Goal: Information Seeking & Learning: Check status

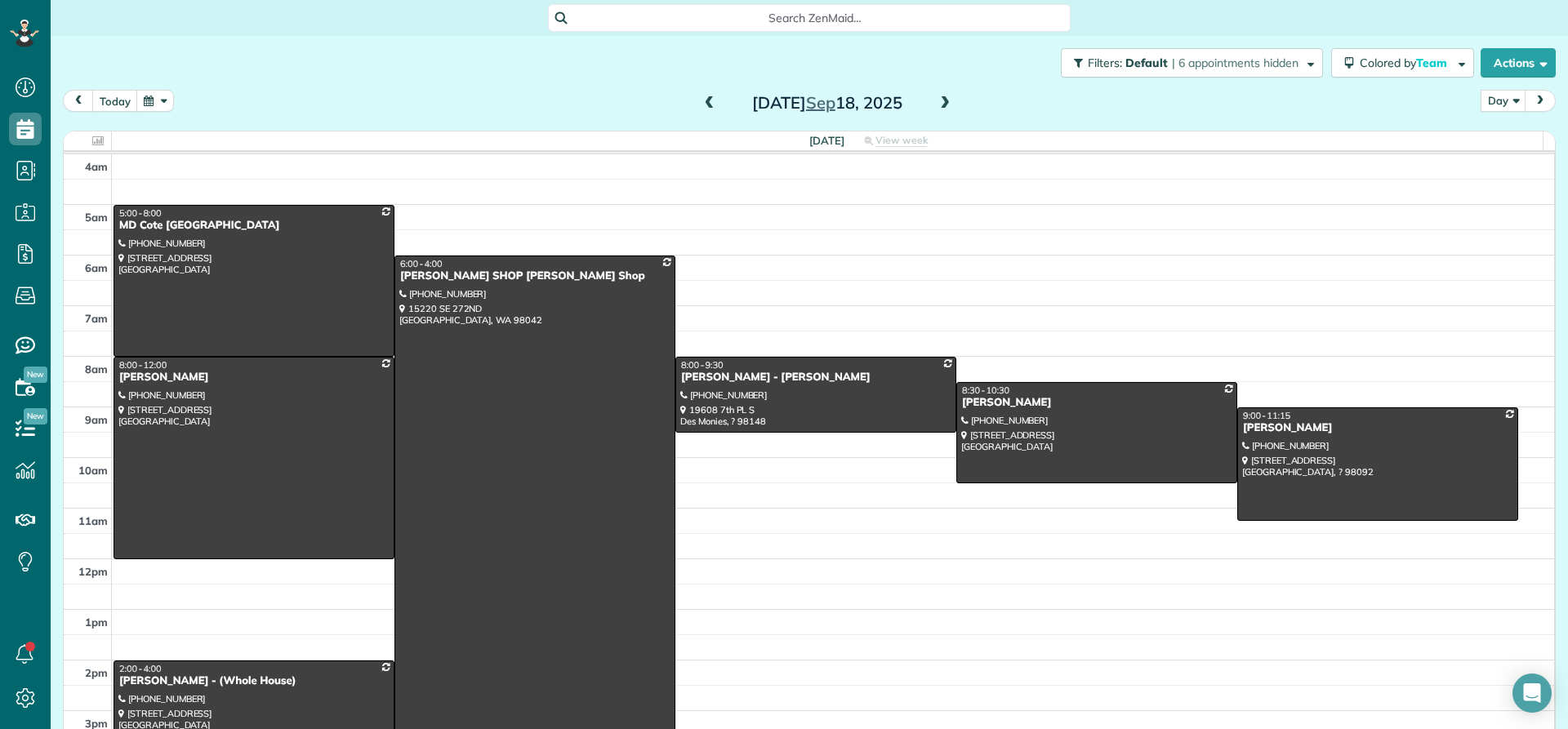
scroll to position [7, 7]
click at [939, 105] on span at bounding box center [944, 103] width 18 height 15
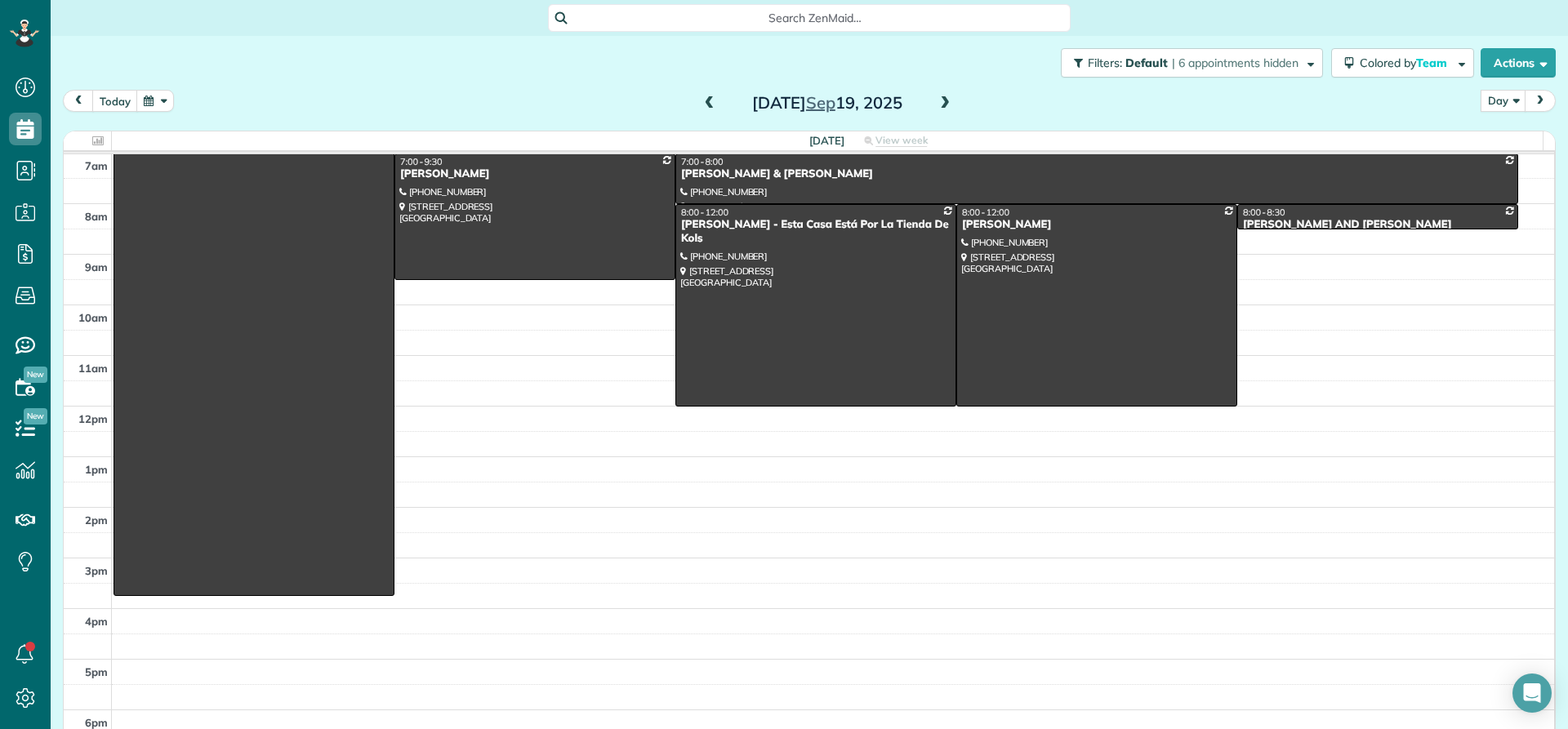
scroll to position [0, 0]
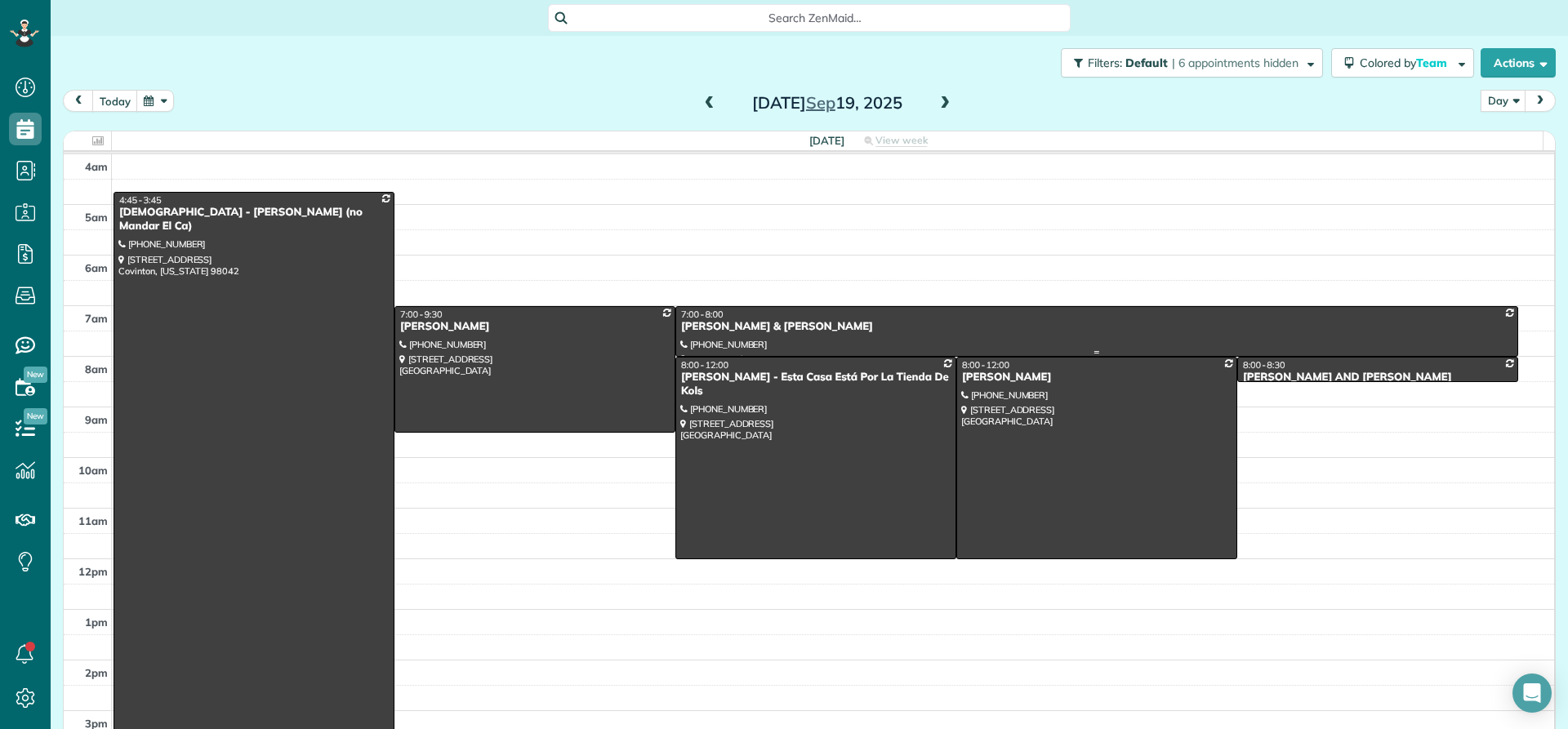
click at [716, 322] on div "[PERSON_NAME] & [PERSON_NAME]" at bounding box center [1097, 327] width 833 height 14
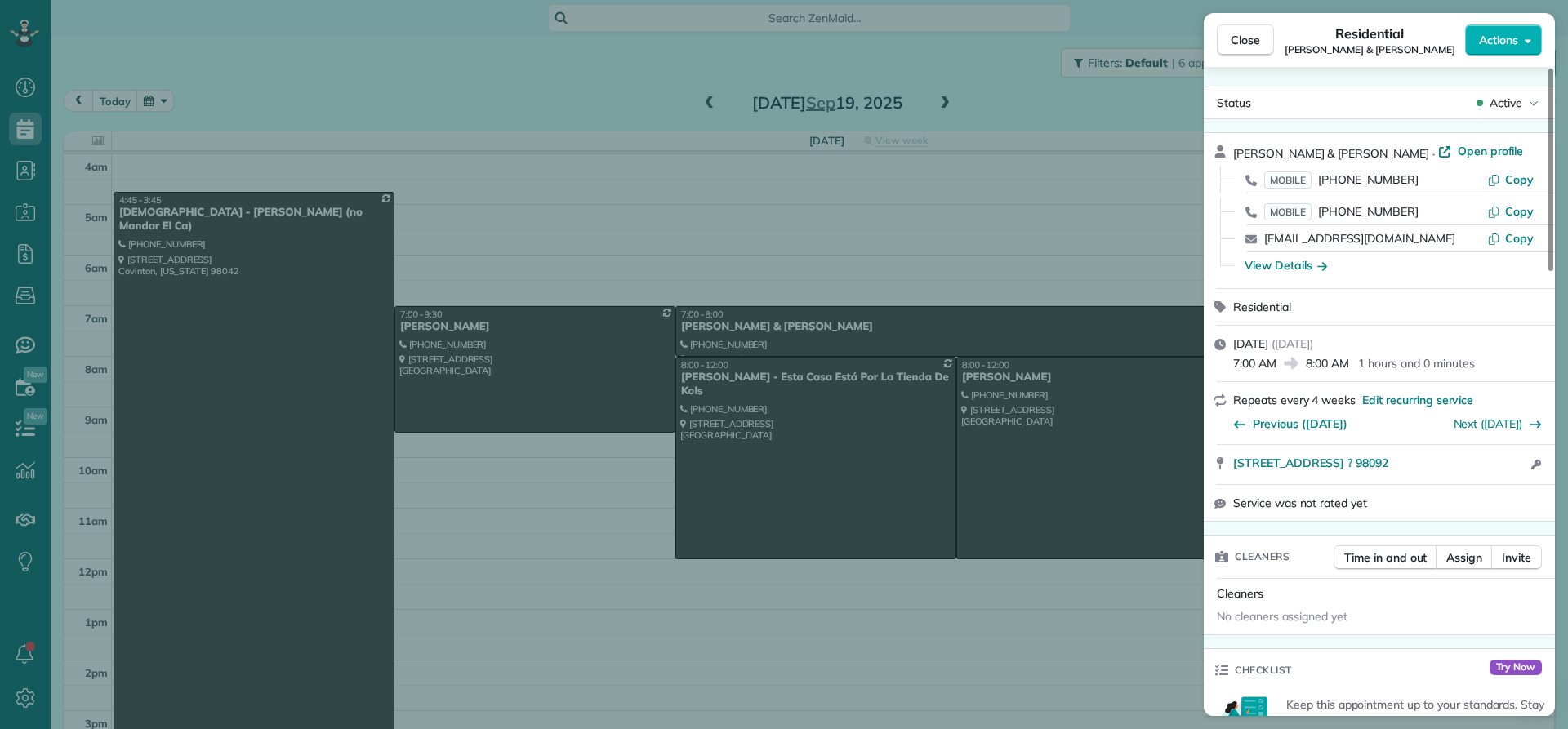
drag, startPoint x: 1349, startPoint y: 148, endPoint x: 1225, endPoint y: 154, distance: 124.1
click at [1225, 154] on div "[PERSON_NAME] & [PERSON_NAME] · Open profile MOBILE [PHONE_NUMBER] Copy MOBILE …" at bounding box center [1379, 211] width 351 height 155
click at [1264, 264] on div "View Details" at bounding box center [1285, 265] width 82 height 17
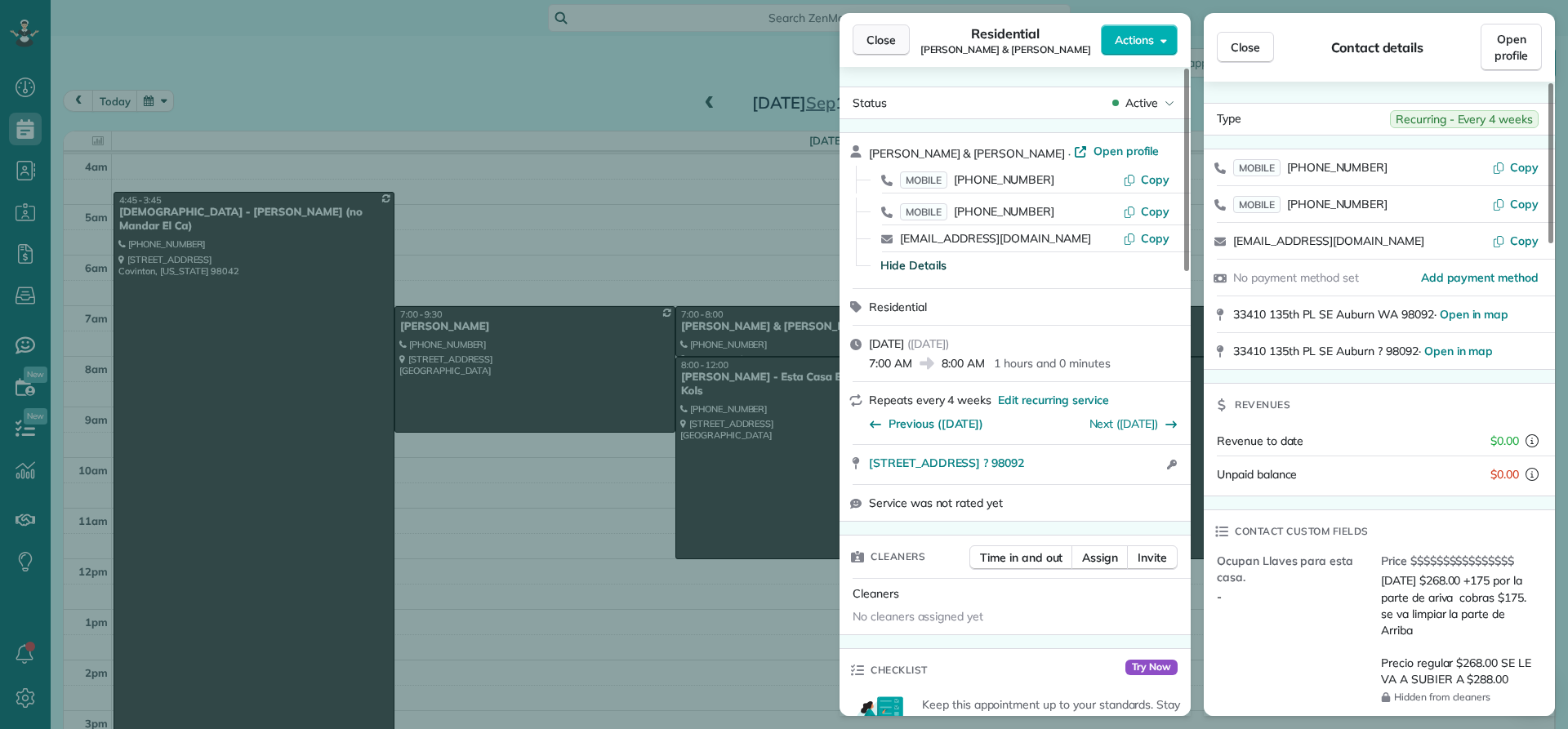
click at [889, 36] on span "Close" at bounding box center [881, 40] width 29 height 17
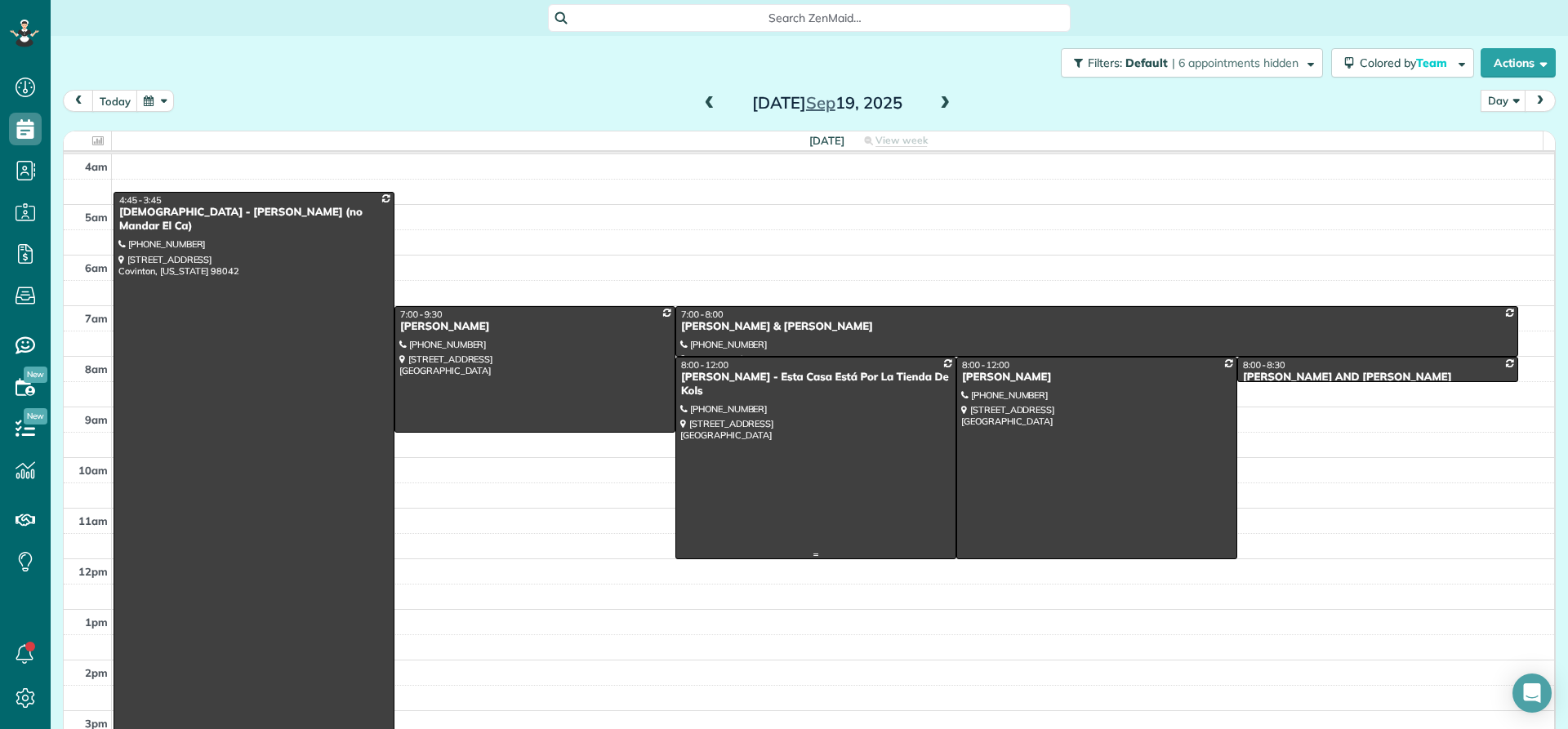
click at [716, 383] on div "[PERSON_NAME] - Esta Casa Está Por La Tienda De Kols" at bounding box center [815, 384] width 271 height 27
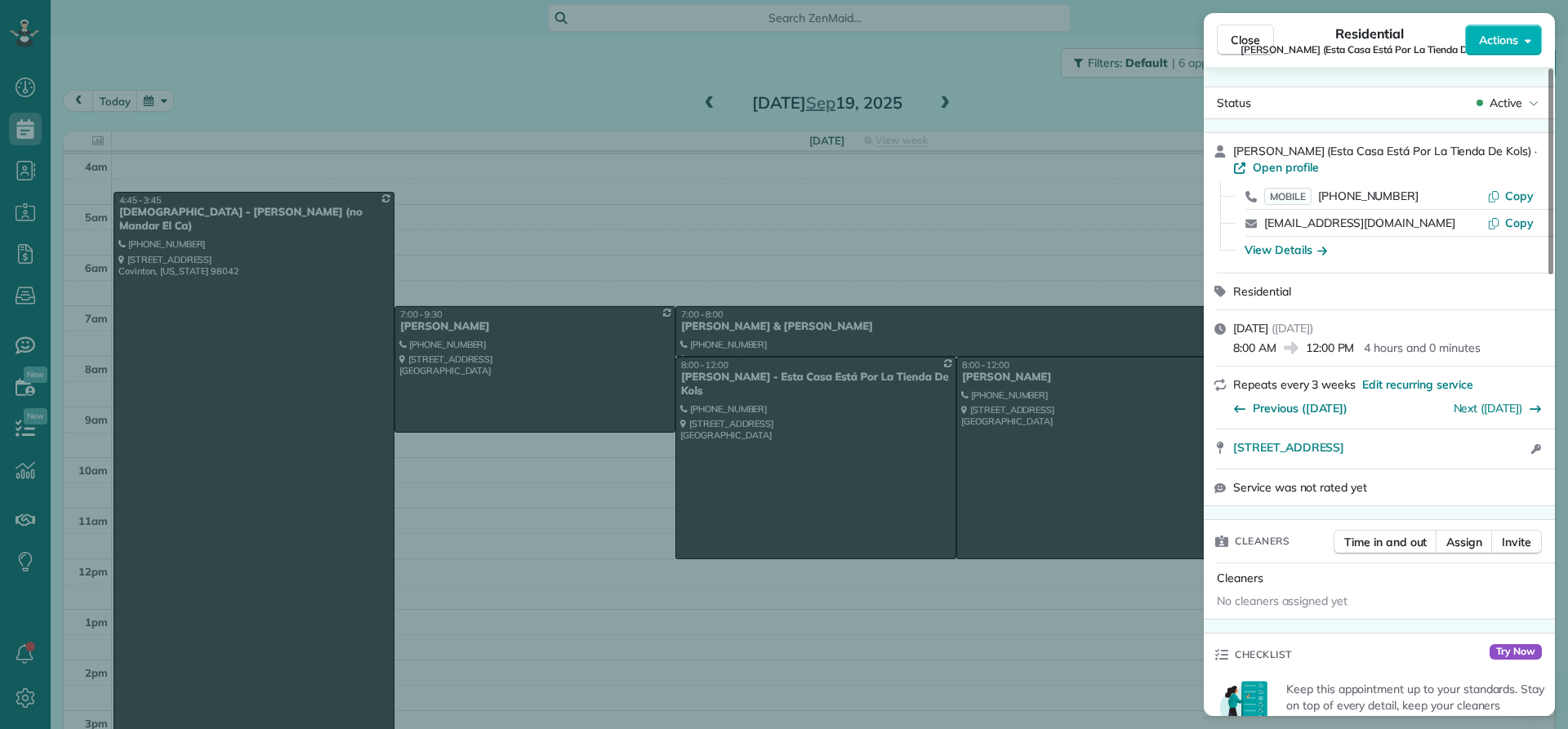
drag, startPoint x: 1294, startPoint y: 148, endPoint x: 1227, endPoint y: 147, distance: 67.0
click at [1227, 147] on div "[PERSON_NAME] (Esta Casa Está Por La Tienda De Kols) · Open profile MOBILE [PHO…" at bounding box center [1379, 203] width 351 height 139
click at [1294, 252] on div "View Details" at bounding box center [1285, 250] width 82 height 17
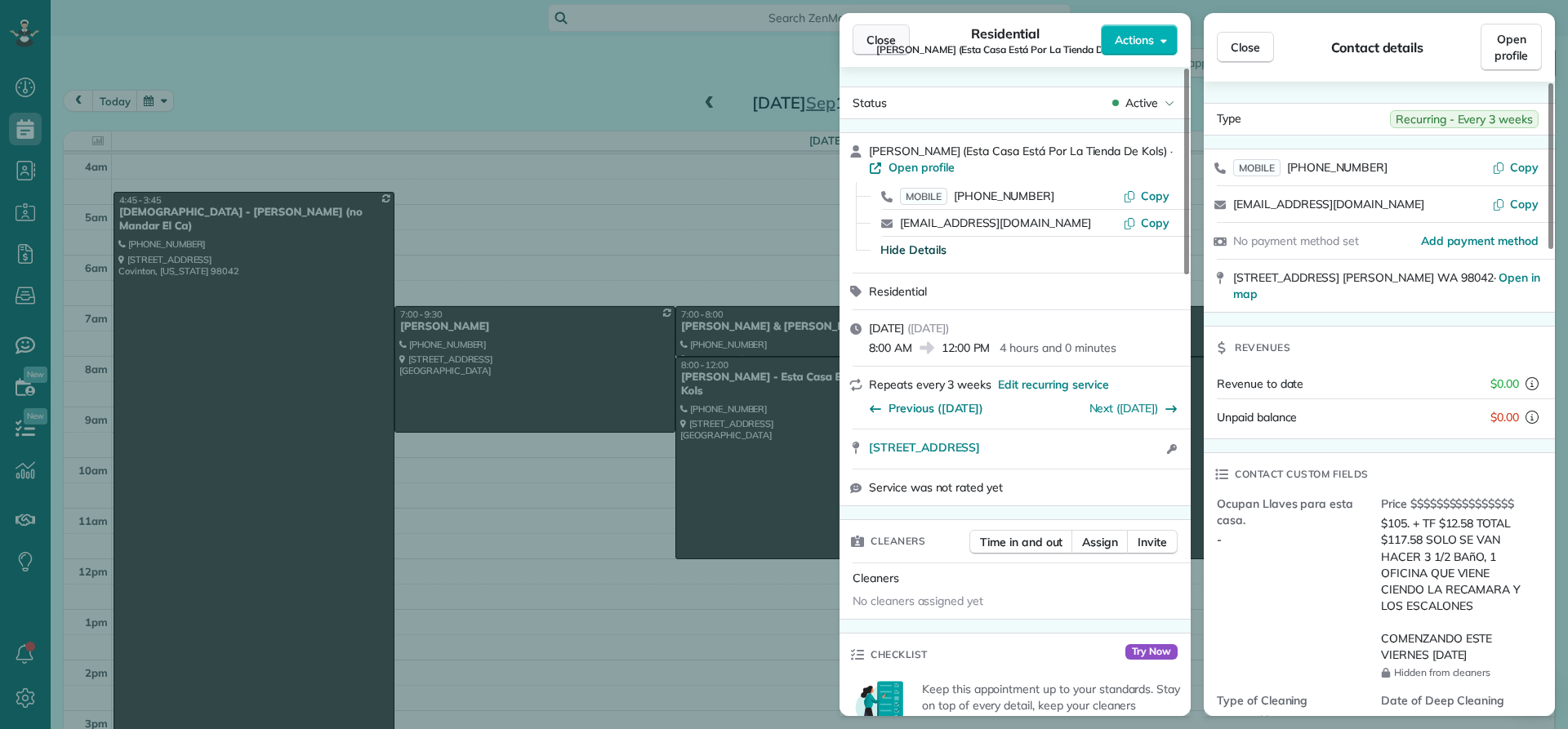
click at [877, 35] on span "Close" at bounding box center [881, 40] width 29 height 17
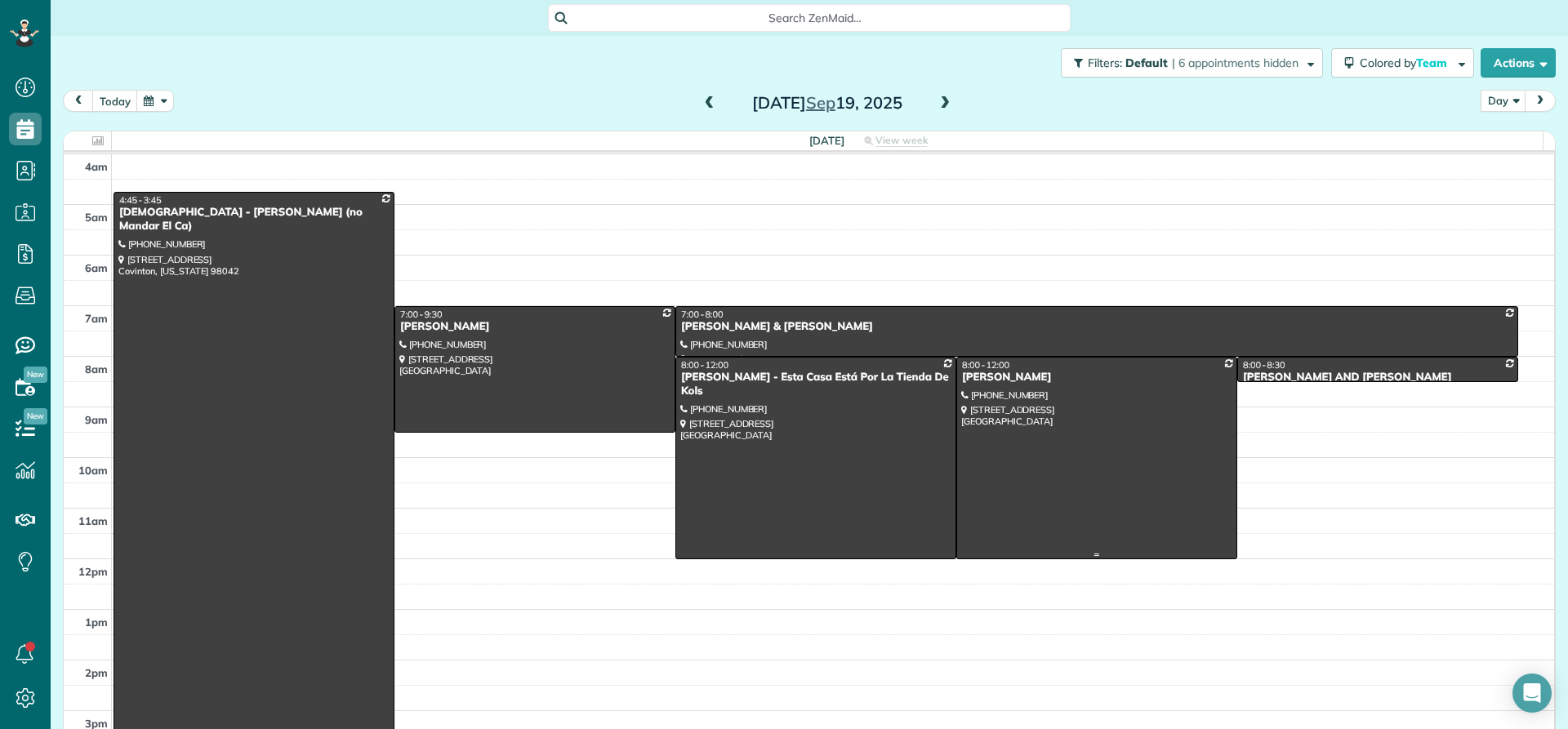
click at [982, 377] on div "[PERSON_NAME]" at bounding box center [1096, 378] width 271 height 14
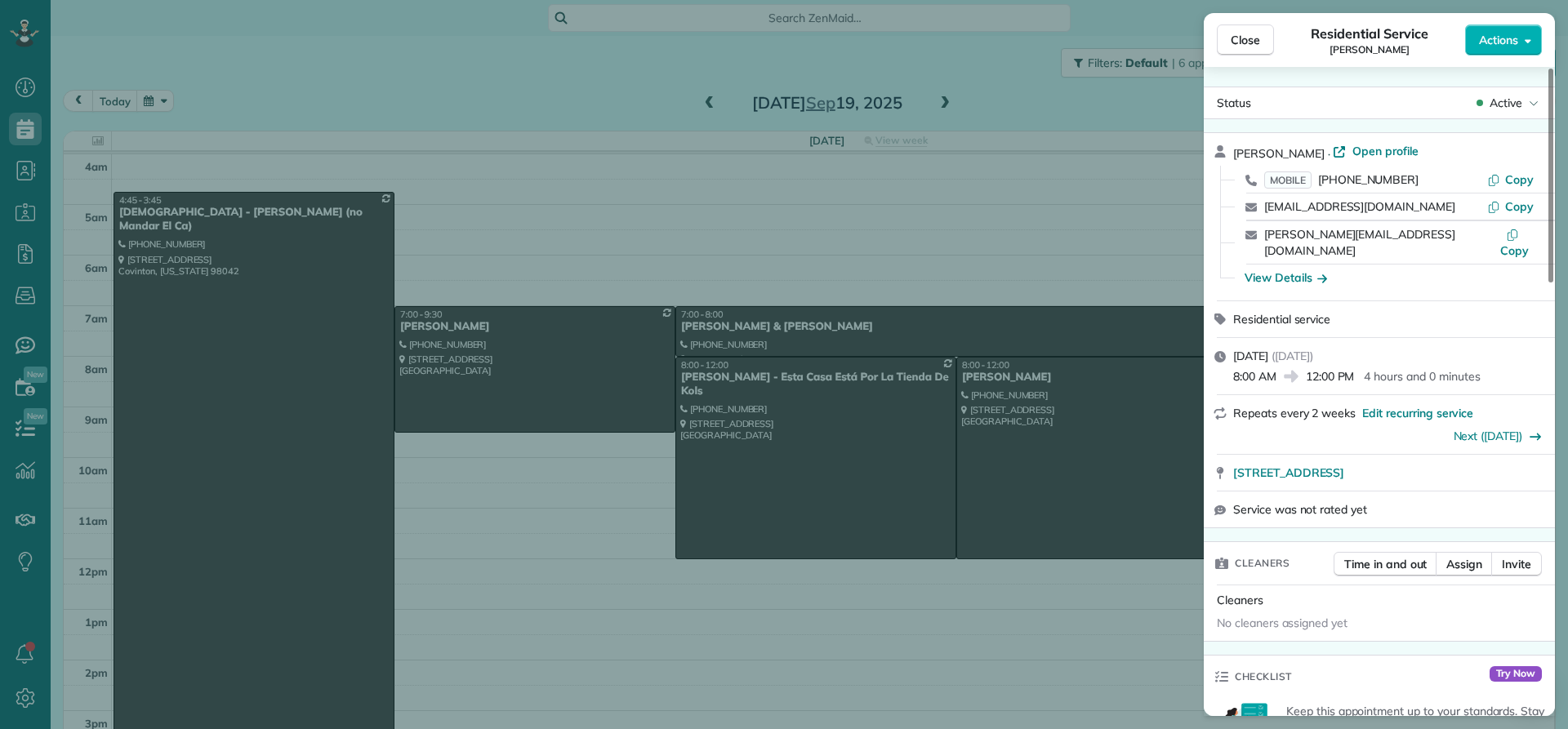
drag, startPoint x: 1312, startPoint y: 154, endPoint x: 1229, endPoint y: 154, distance: 83.0
click at [1229, 154] on div "[PERSON_NAME] · Open profile MOBILE [PHONE_NUMBER] Copy [EMAIL_ADDRESS][DOMAIN_…" at bounding box center [1379, 217] width 351 height 168
click at [1278, 269] on div "View Details" at bounding box center [1285, 277] width 82 height 17
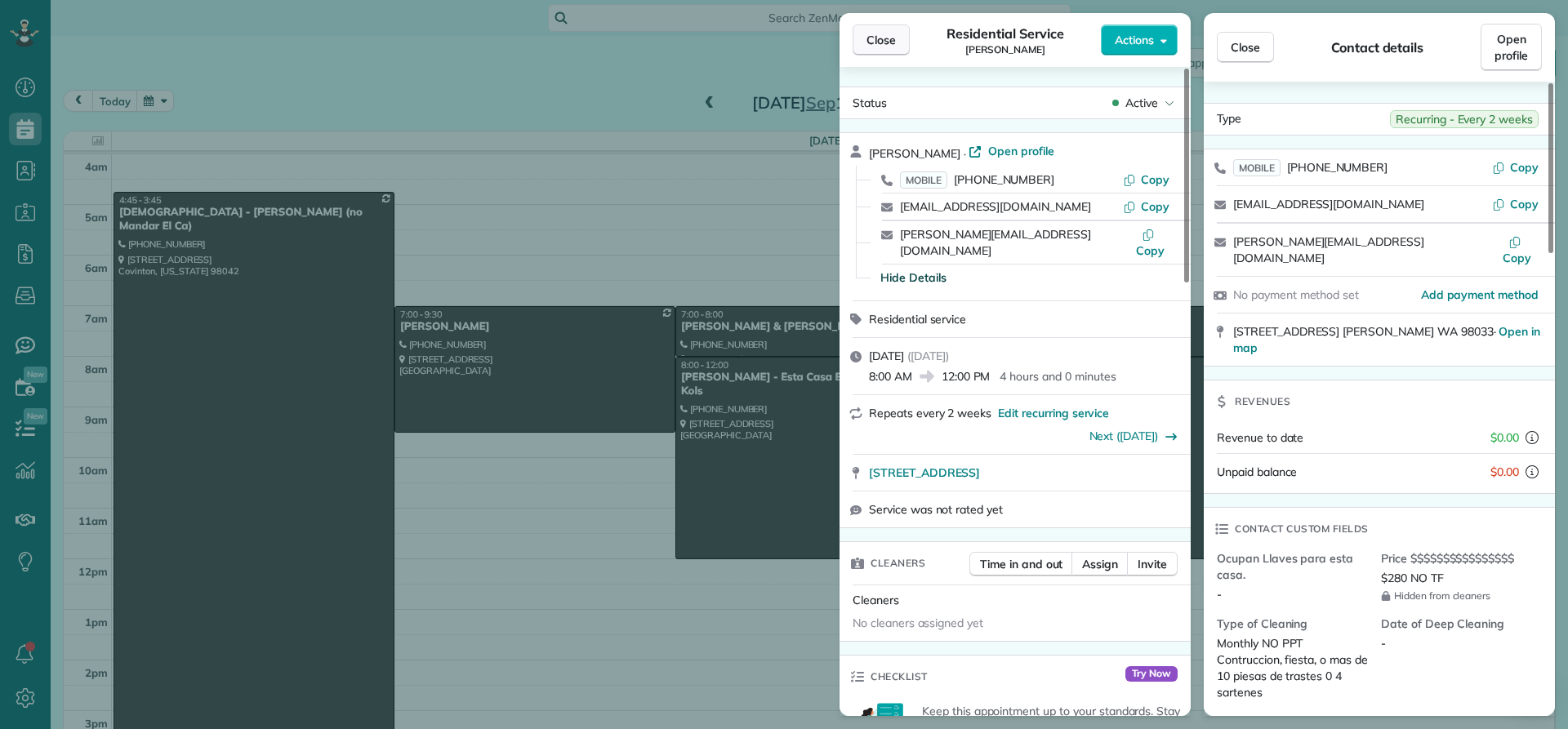
click at [883, 34] on span "Close" at bounding box center [881, 40] width 29 height 17
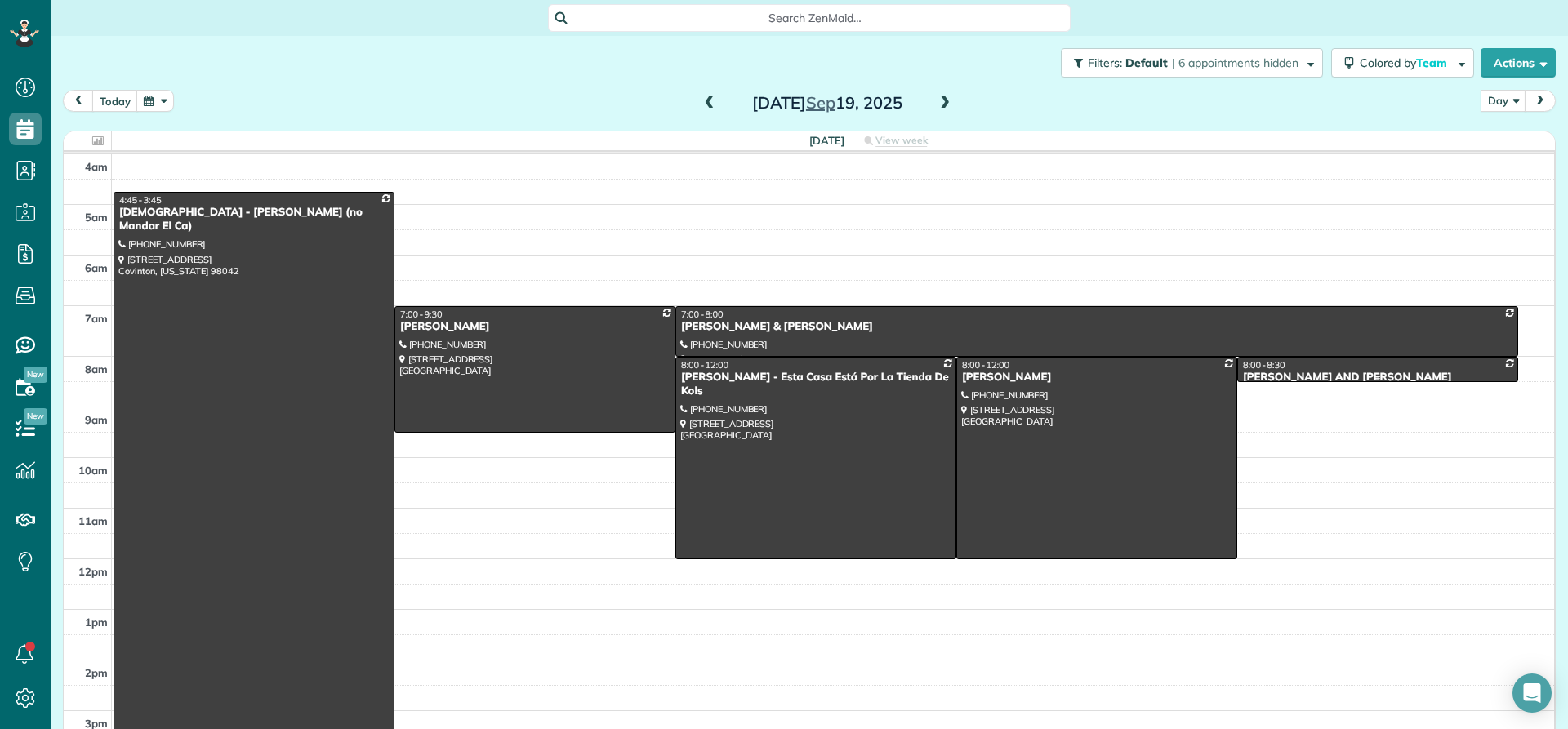
click at [1238, 375] on div at bounding box center [1377, 378] width 279 height 6
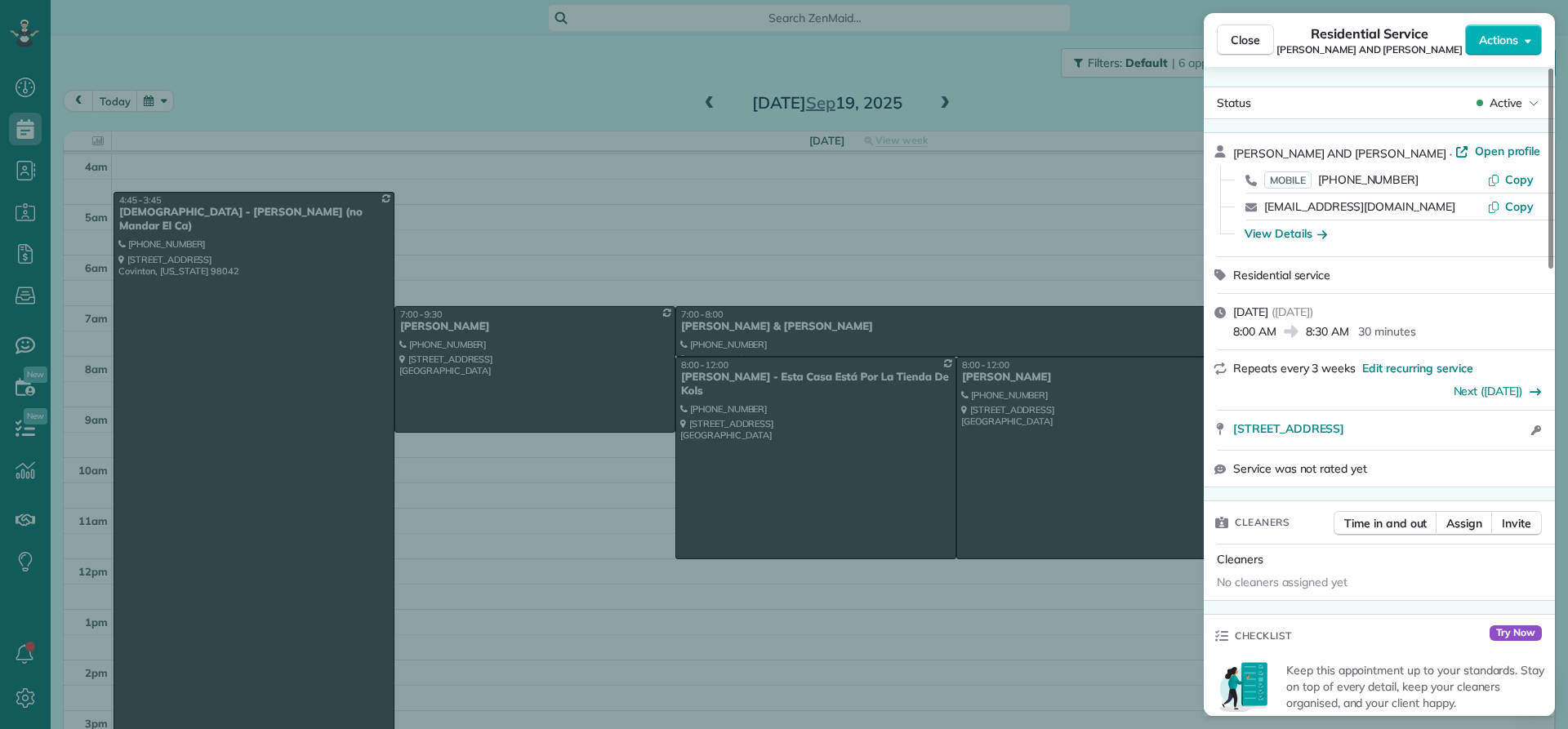
click at [1446, 149] on span "·" at bounding box center [1451, 154] width 9 height 13
drag, startPoint x: 1388, startPoint y: 149, endPoint x: 1225, endPoint y: 144, distance: 163.1
click at [1225, 144] on div "[PERSON_NAME] AND [PERSON_NAME] · Open profile MOBILE [PHONE_NUMBER] Copy [EMAI…" at bounding box center [1379, 195] width 351 height 124
